Goal: Transaction & Acquisition: Purchase product/service

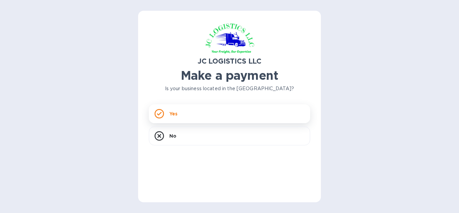
click at [200, 110] on div "Yes" at bounding box center [229, 113] width 161 height 19
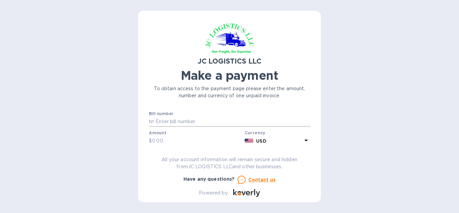
click at [238, 119] on input "text" at bounding box center [232, 122] width 156 height 10
type input "S25D005933/0"
click at [192, 139] on input "text" at bounding box center [197, 141] width 90 height 10
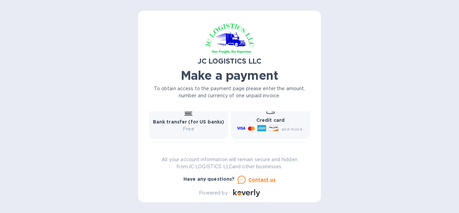
scroll to position [148, 0]
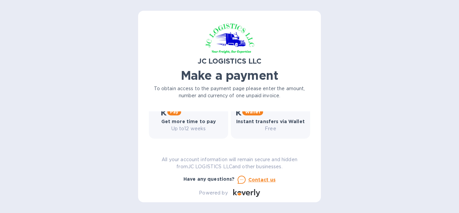
type input "613.50"
click at [309, 109] on div "JC LOGISTICS LLC Make a payment To obtain access to the payment page please ent…" at bounding box center [229, 108] width 161 height 175
drag, startPoint x: 311, startPoint y: 98, endPoint x: 311, endPoint y: 85, distance: 13.4
click at [311, 85] on div "To obtain access to the payment page please enter the amount, number and curren…" at bounding box center [229, 92] width 164 height 17
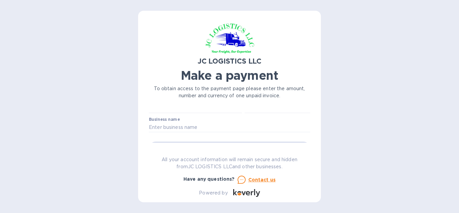
scroll to position [35, 0]
click at [235, 125] on input "text" at bounding box center [229, 126] width 161 height 10
type input "NOMAD MANUFACTURING INC"
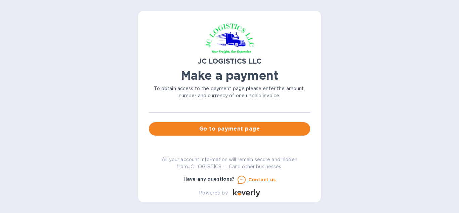
scroll to position [62, 0]
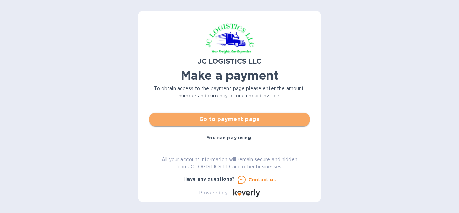
click at [250, 120] on span "Go to payment page" at bounding box center [229, 119] width 150 height 8
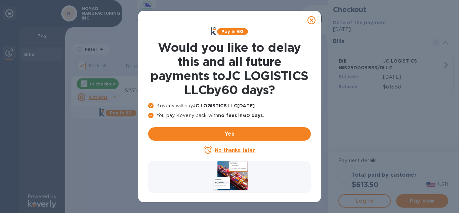
click at [310, 20] on icon at bounding box center [311, 20] width 8 height 8
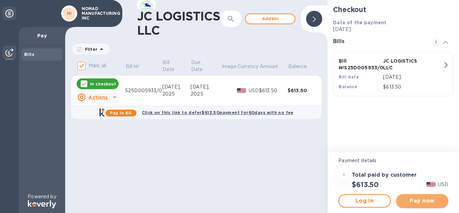
click at [421, 201] on span "Pay now" at bounding box center [421, 200] width 41 height 8
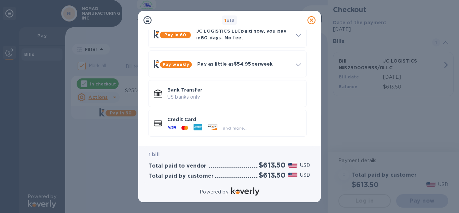
scroll to position [39, 0]
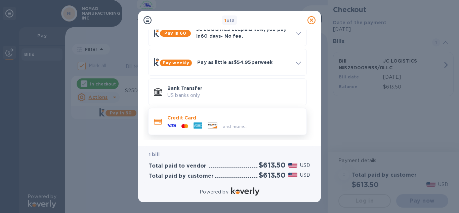
click at [172, 118] on p "Credit Card" at bounding box center [234, 117] width 134 height 7
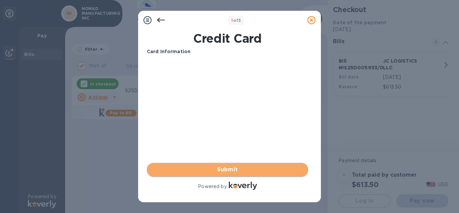
click at [234, 169] on span "Submit" at bounding box center [227, 169] width 150 height 8
